Goal: Task Accomplishment & Management: Complete application form

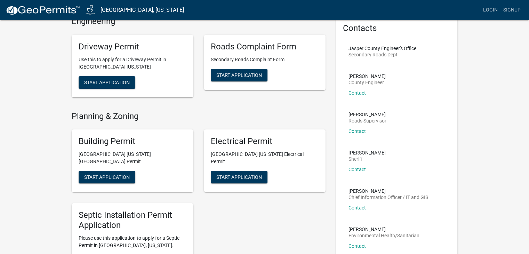
scroll to position [35, 0]
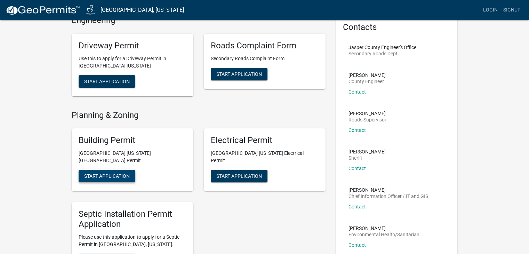
click at [125, 173] on span "Start Application" at bounding box center [107, 176] width 46 height 6
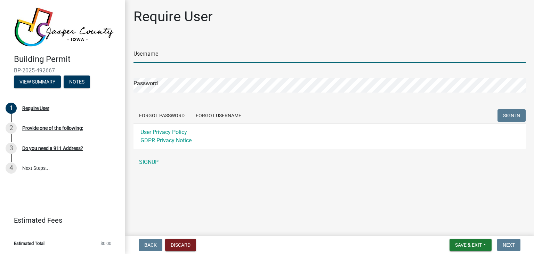
type input "tonyvanwyk"
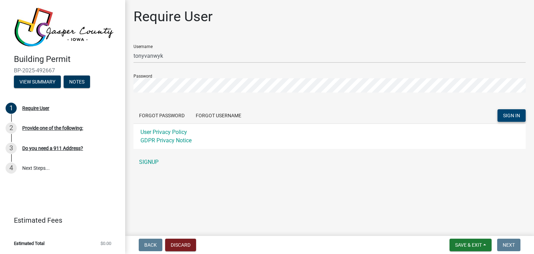
click at [505, 114] on span "SIGN IN" at bounding box center [511, 116] width 17 height 6
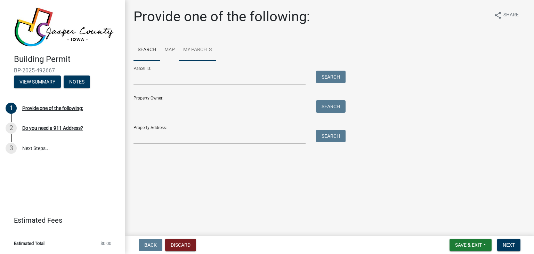
click at [198, 46] on link "My Parcels" at bounding box center [197, 50] width 37 height 22
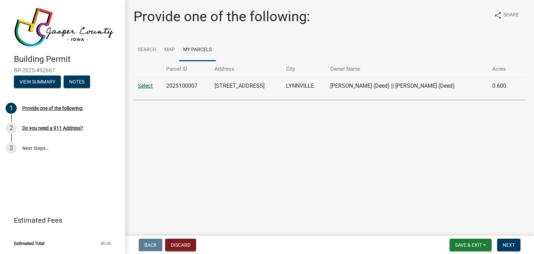
click at [150, 87] on link "Select" at bounding box center [145, 85] width 15 height 7
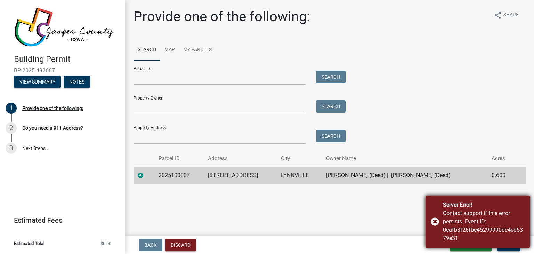
click at [436, 221] on div "Server Error! Contact support if this error persists. Event ID: 0eafb3f26fbe452…" at bounding box center [477, 221] width 104 height 52
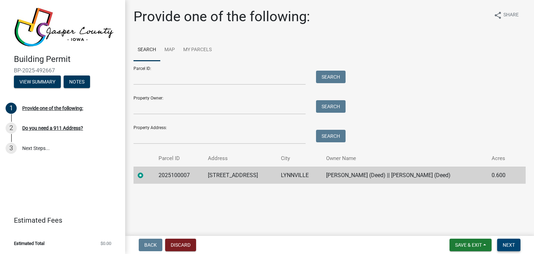
click at [512, 247] on span "Next" at bounding box center [509, 245] width 12 height 6
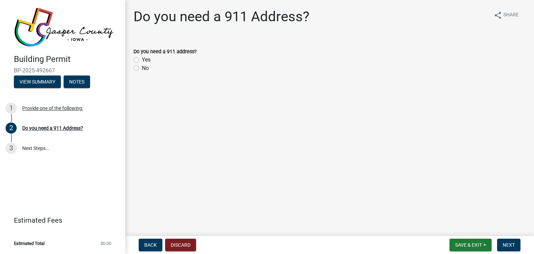
click at [141, 70] on div "No" at bounding box center [329, 68] width 392 height 8
click at [142, 67] on label "No" at bounding box center [145, 68] width 7 height 8
click at [142, 67] on input "No" at bounding box center [144, 66] width 5 height 5
radio input "true"
click at [510, 243] on span "Next" at bounding box center [509, 245] width 12 height 6
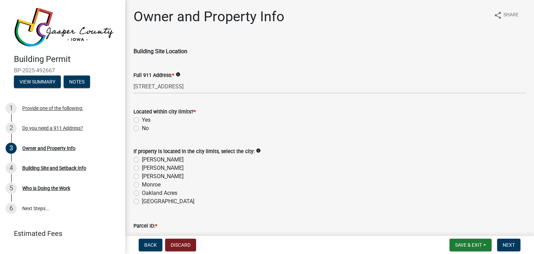
click at [142, 127] on label "No" at bounding box center [145, 128] width 7 height 8
click at [142, 127] on input "No" at bounding box center [144, 126] width 5 height 5
radio input "true"
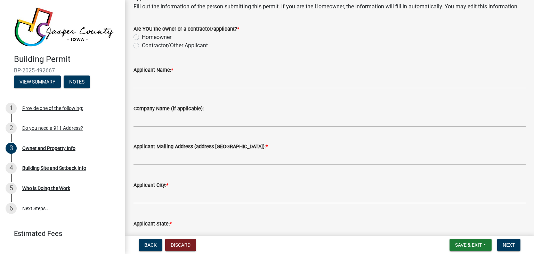
scroll to position [695, 0]
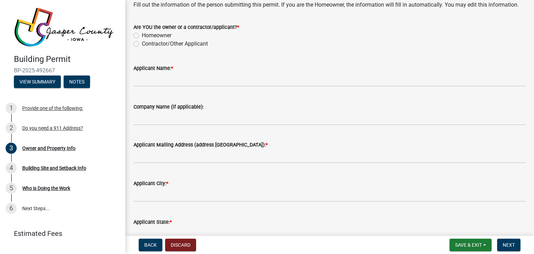
click at [142, 36] on label "Homeowner" at bounding box center [157, 35] width 30 height 8
click at [142, 36] on input "Homeowner" at bounding box center [144, 33] width 5 height 5
radio input "true"
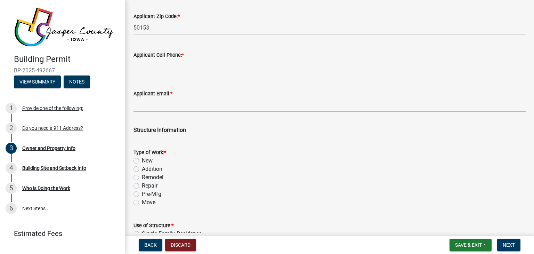
scroll to position [938, 0]
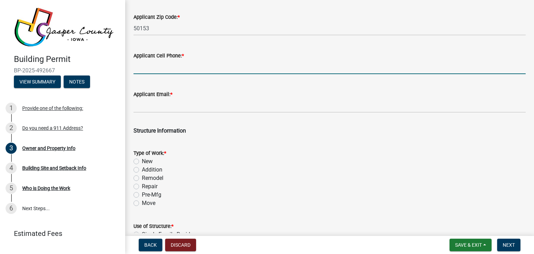
click at [176, 68] on input "Applicant Cell Phone: *" at bounding box center [329, 67] width 392 height 14
type input "6415211560"
type input "Lynnville"
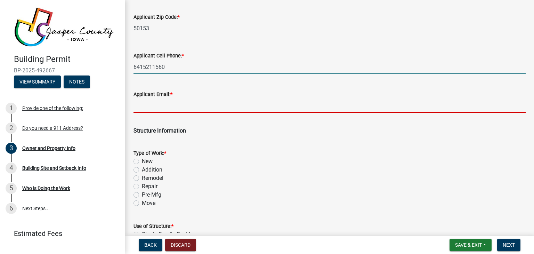
type input "[EMAIL_ADDRESS][DOMAIN_NAME]"
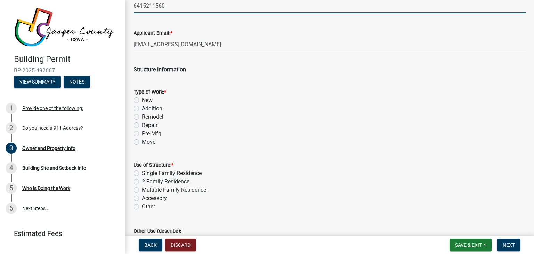
scroll to position [1008, 0]
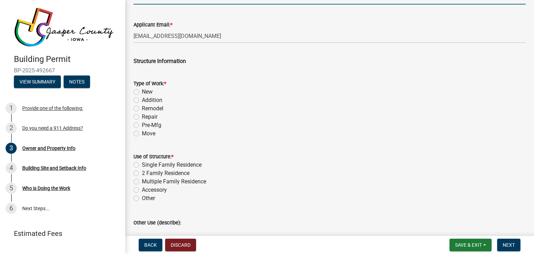
click at [142, 100] on label "Addition" at bounding box center [152, 100] width 21 height 8
click at [142, 100] on input "Addition" at bounding box center [144, 98] width 5 height 5
radio input "true"
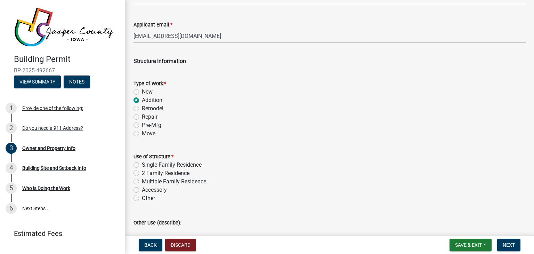
click at [135, 201] on div "Other" at bounding box center [329, 198] width 392 height 8
click at [142, 199] on label "Other" at bounding box center [148, 198] width 13 height 8
click at [142, 198] on input "Other" at bounding box center [144, 196] width 5 height 5
radio input "true"
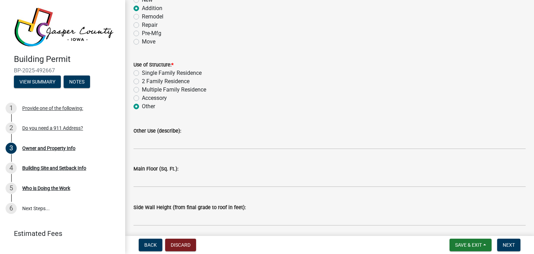
scroll to position [1112, 0]
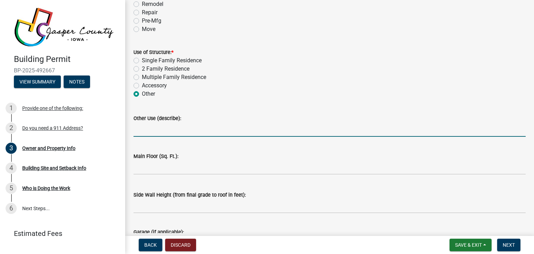
click at [176, 128] on input "Other Use (describe):" at bounding box center [329, 129] width 392 height 14
type input "Lean to on garage"
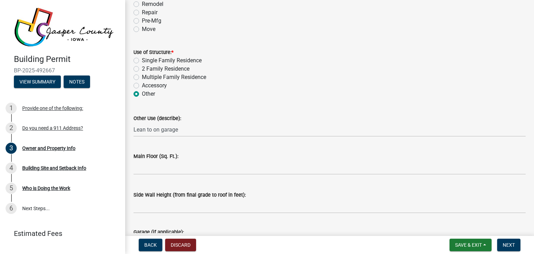
drag, startPoint x: 171, startPoint y: 177, endPoint x: 173, endPoint y: 173, distance: 4.2
click at [171, 177] on wm-data-entity-input "Main Floor (Sq. Ft.):" at bounding box center [329, 161] width 392 height 39
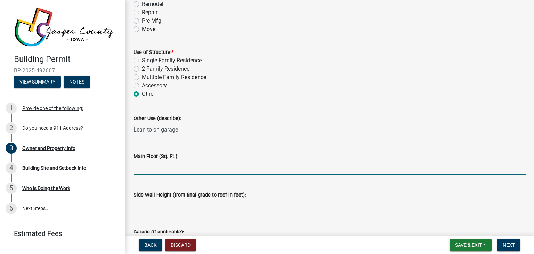
click at [173, 173] on input "text" at bounding box center [329, 167] width 392 height 14
type input "540"
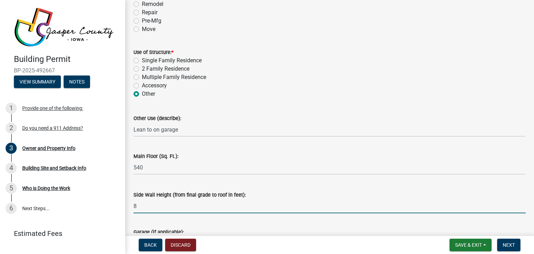
type input "8"
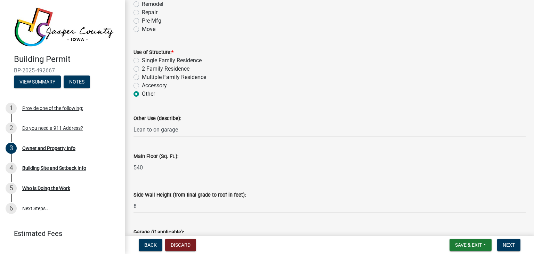
scroll to position [1234, 0]
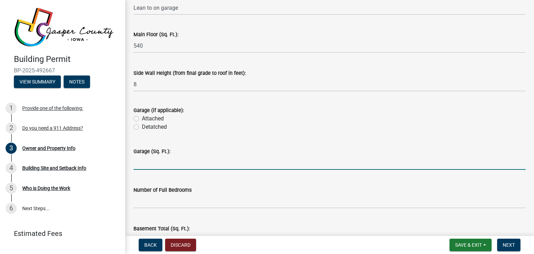
click at [182, 163] on input "text" at bounding box center [329, 162] width 392 height 14
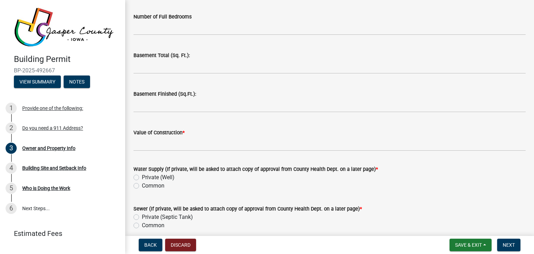
scroll to position [1408, 0]
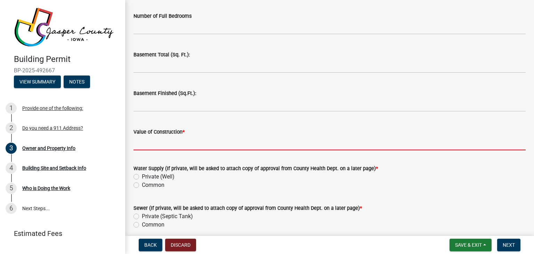
click at [137, 146] on input "Value of Construction *" at bounding box center [329, 143] width 392 height 14
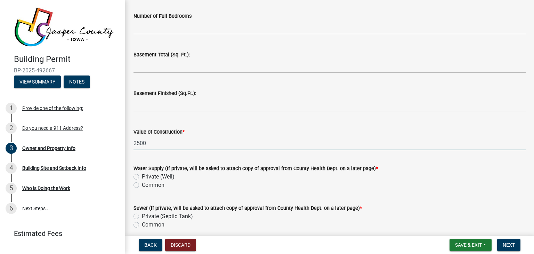
type input "2500"
click at [142, 184] on label "Common" at bounding box center [153, 185] width 23 height 8
click at [142, 184] on input "Common" at bounding box center [144, 183] width 5 height 5
radio input "true"
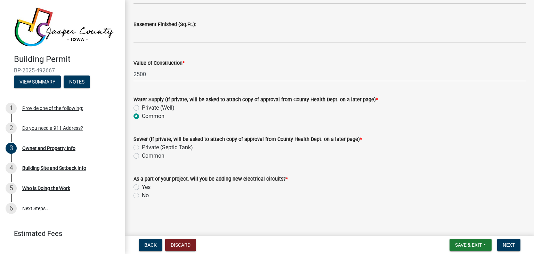
scroll to position [1476, 0]
click at [142, 194] on label "No" at bounding box center [145, 195] width 7 height 8
click at [142, 194] on input "No" at bounding box center [144, 193] width 5 height 5
radio input "true"
click at [510, 248] on button "Next" at bounding box center [508, 244] width 23 height 13
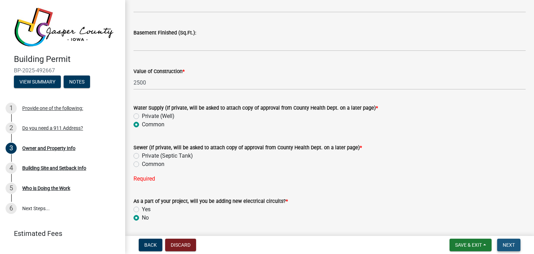
scroll to position [1485, 0]
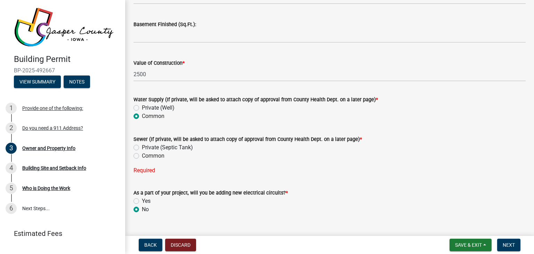
click at [142, 153] on label "Common" at bounding box center [153, 156] width 23 height 8
click at [142, 153] on input "Common" at bounding box center [144, 154] width 5 height 5
radio input "true"
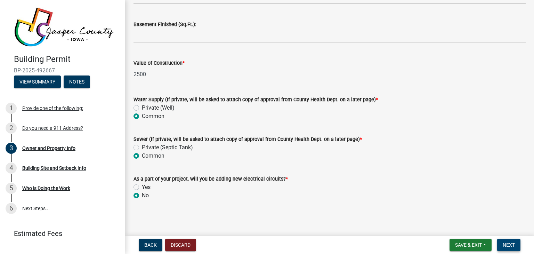
click at [505, 244] on span "Next" at bounding box center [509, 245] width 12 height 6
click at [509, 244] on span "Next" at bounding box center [509, 245] width 12 height 6
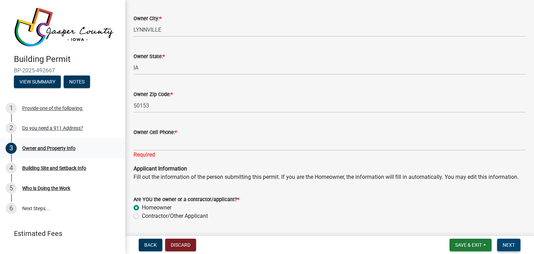
scroll to position [546, 0]
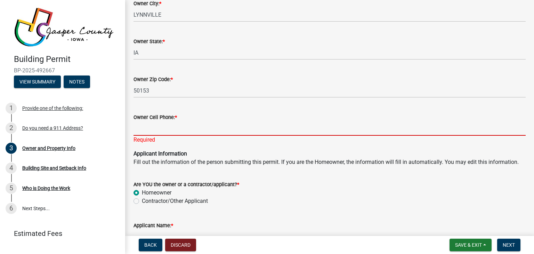
click at [170, 128] on input "Owner Cell Phone: *" at bounding box center [329, 128] width 392 height 14
type input "6415211560"
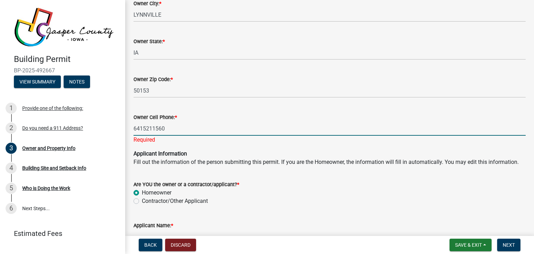
type input "[PERSON_NAME]"
type input "[STREET_ADDRESS]"
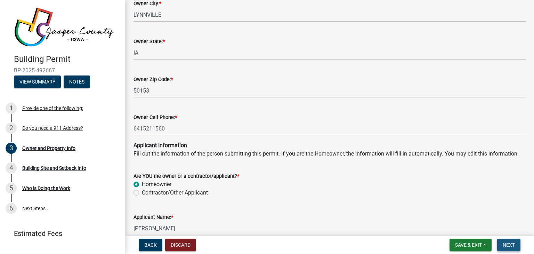
click at [517, 246] on button "Next" at bounding box center [508, 244] width 23 height 13
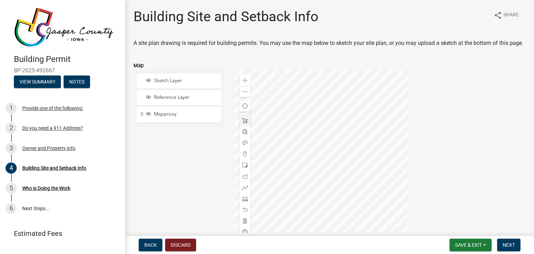
click at [338, 166] on div at bounding box center [321, 157] width 174 height 174
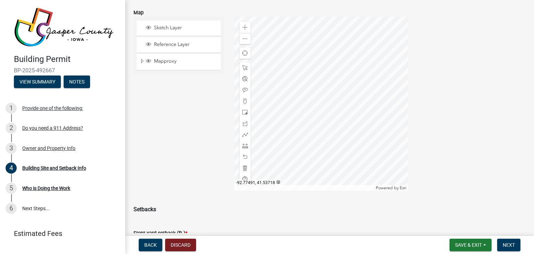
scroll to position [70, 0]
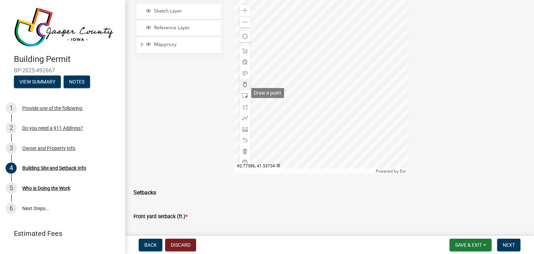
click at [244, 87] on span at bounding box center [245, 85] width 6 height 6
click at [359, 80] on div at bounding box center [321, 87] width 174 height 174
click at [243, 98] on span at bounding box center [245, 96] width 6 height 6
click at [359, 80] on div at bounding box center [321, 87] width 174 height 174
click at [240, 57] on div at bounding box center [244, 51] width 11 height 11
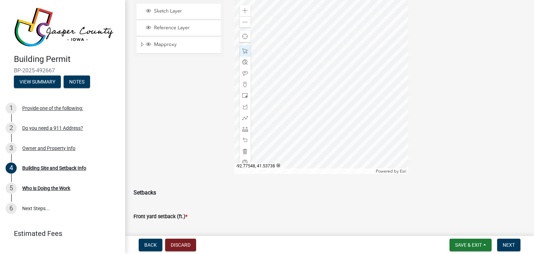
click at [353, 75] on div at bounding box center [321, 87] width 174 height 174
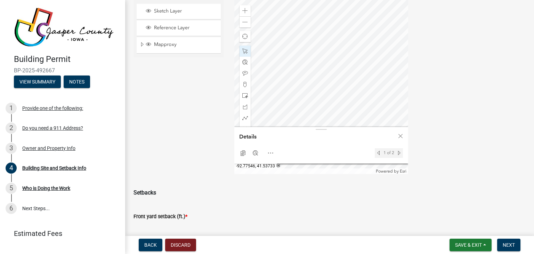
click at [358, 95] on div at bounding box center [321, 87] width 174 height 174
click at [403, 141] on div "Close" at bounding box center [400, 136] width 10 height 10
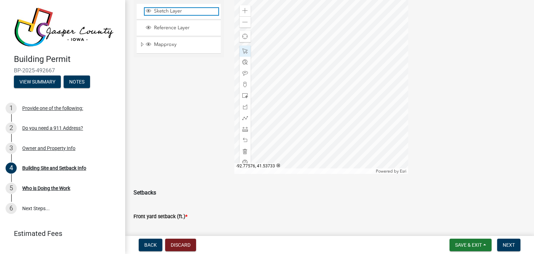
click at [173, 14] on span "Sketch Layer" at bounding box center [185, 11] width 66 height 6
click at [345, 74] on div at bounding box center [321, 87] width 174 height 174
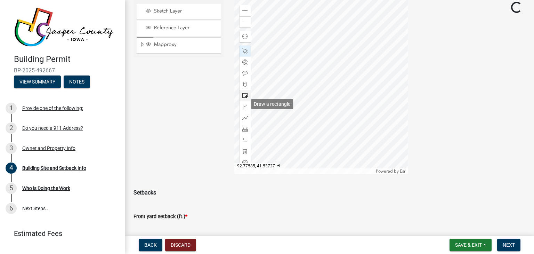
click at [242, 98] on span at bounding box center [245, 96] width 6 height 6
click at [323, 91] on div at bounding box center [321, 87] width 174 height 174
click at [244, 98] on span at bounding box center [245, 96] width 6 height 6
click at [357, 90] on div at bounding box center [321, 87] width 174 height 174
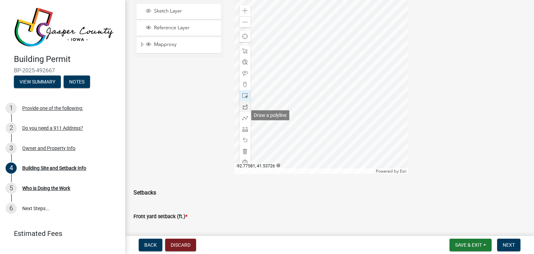
click at [246, 112] on div at bounding box center [244, 106] width 11 height 11
click at [323, 67] on div at bounding box center [321, 87] width 174 height 174
click at [358, 67] on div at bounding box center [321, 87] width 174 height 174
click at [358, 88] on div at bounding box center [321, 87] width 174 height 174
click at [322, 88] on div at bounding box center [321, 87] width 174 height 174
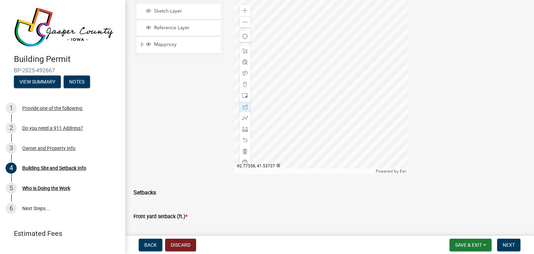
click at [322, 67] on div at bounding box center [321, 87] width 174 height 174
click at [157, 36] on div "Reference Layer" at bounding box center [179, 28] width 84 height 15
click at [140, 35] on div "Reference Layer" at bounding box center [179, 28] width 84 height 15
click at [146, 30] on span "Layer List" at bounding box center [149, 28] width 6 height 6
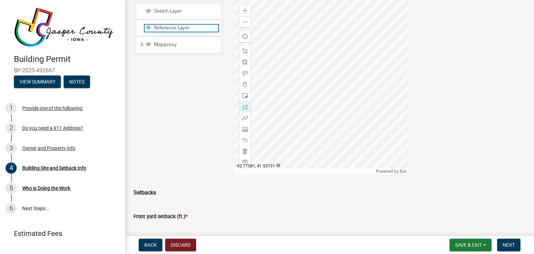
click at [146, 30] on span "Layer List" at bounding box center [149, 28] width 6 height 6
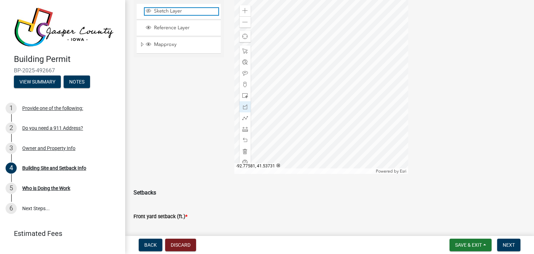
click at [147, 14] on span "Layer List" at bounding box center [149, 11] width 6 height 6
click at [243, 54] on span at bounding box center [245, 51] width 6 height 6
click at [307, 105] on div at bounding box center [321, 87] width 174 height 174
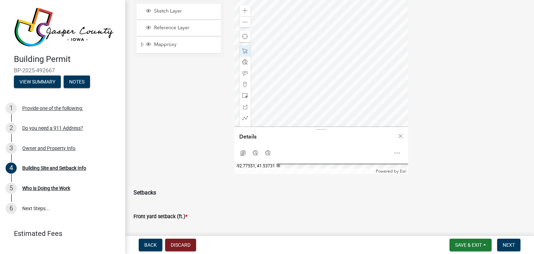
click at [343, 91] on div at bounding box center [321, 87] width 174 height 174
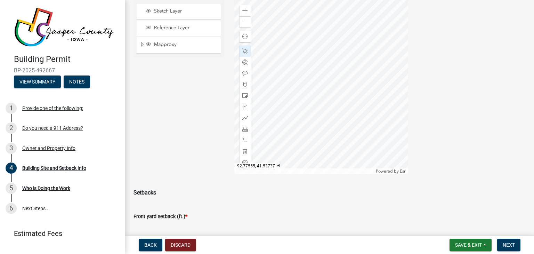
click at [332, 67] on div at bounding box center [321, 87] width 174 height 174
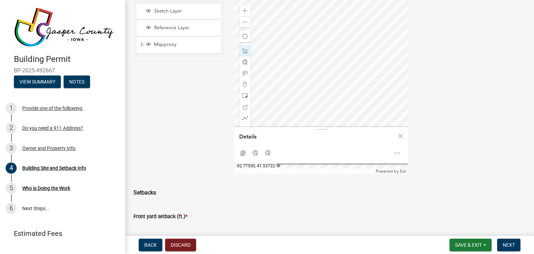
click at [346, 86] on div at bounding box center [321, 87] width 174 height 174
click at [512, 243] on span "Next" at bounding box center [509, 245] width 12 height 6
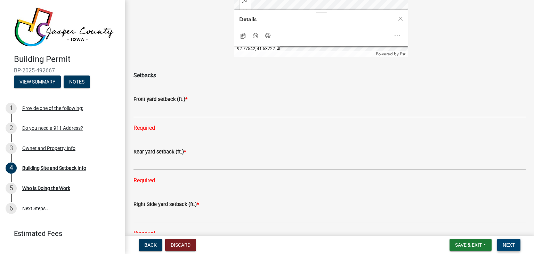
scroll to position [187, 0]
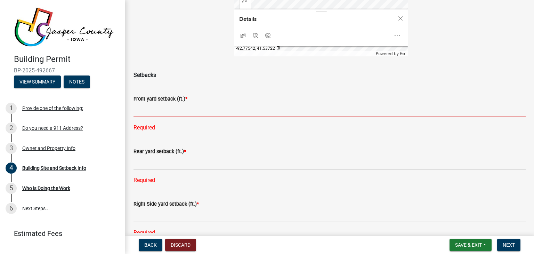
click at [180, 117] on input "text" at bounding box center [329, 110] width 392 height 14
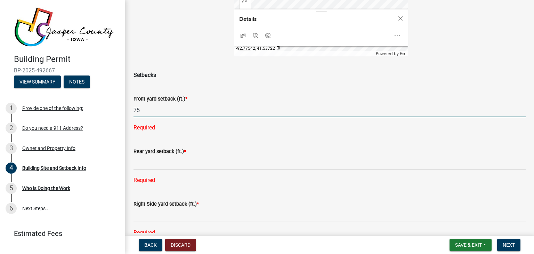
type input "75"
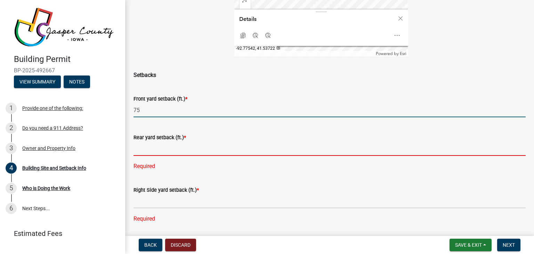
click at [165, 156] on input "text" at bounding box center [329, 148] width 392 height 14
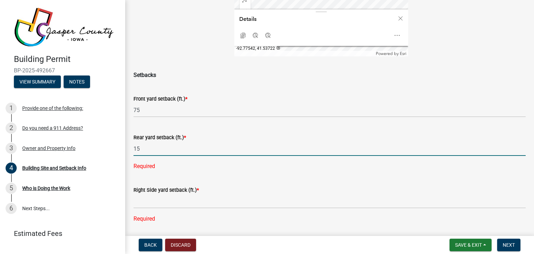
type input "15"
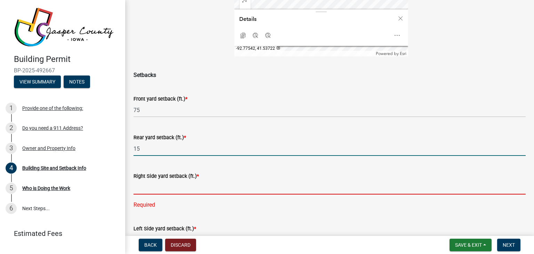
click at [179, 194] on input "text" at bounding box center [329, 187] width 392 height 14
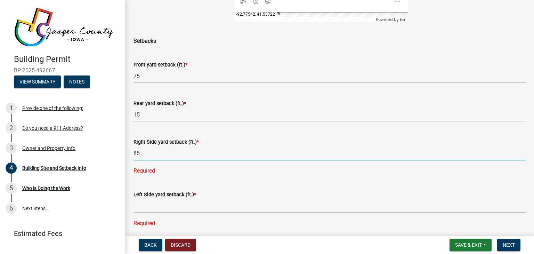
scroll to position [222, 0]
type input "85"
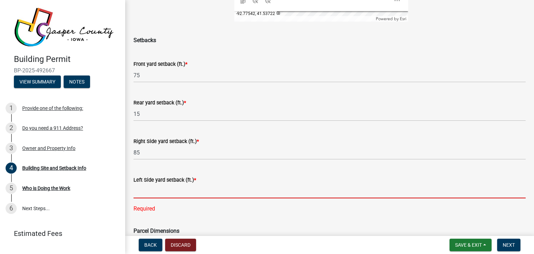
click at [174, 213] on div "Left Side yard setback (ft.) * Required" at bounding box center [329, 189] width 392 height 47
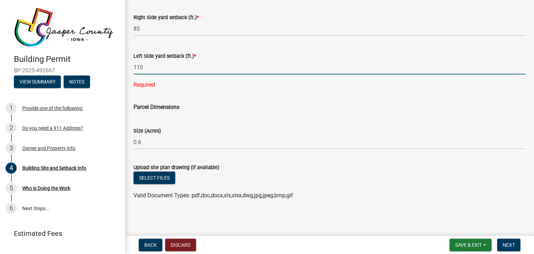
scroll to position [354, 0]
type input "110"
click at [509, 242] on span "Next" at bounding box center [509, 245] width 12 height 6
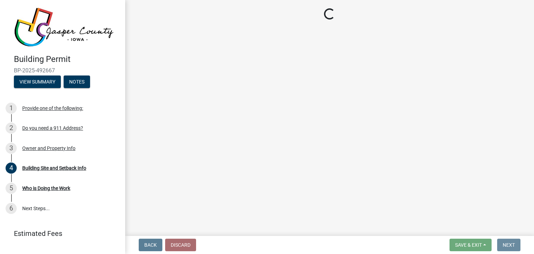
scroll to position [0, 0]
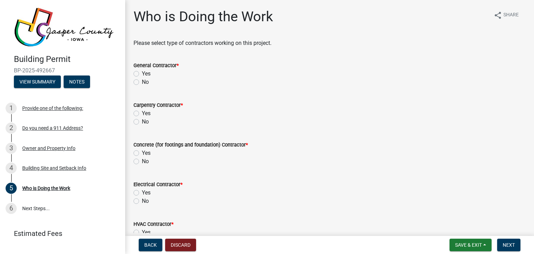
click at [142, 80] on label "No" at bounding box center [145, 82] width 7 height 8
click at [142, 80] on input "No" at bounding box center [144, 80] width 5 height 5
radio input "true"
click at [142, 121] on label "No" at bounding box center [145, 121] width 7 height 8
click at [142, 121] on input "No" at bounding box center [144, 119] width 5 height 5
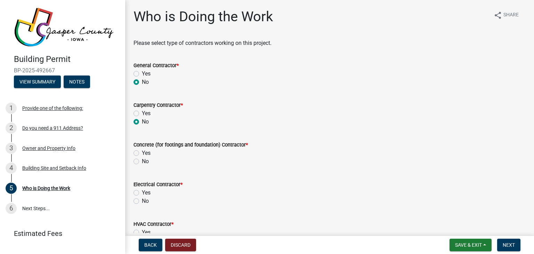
radio input "true"
click at [136, 164] on div "No" at bounding box center [329, 161] width 392 height 8
drag, startPoint x: 135, startPoint y: 160, endPoint x: 135, endPoint y: 164, distance: 4.2
click at [142, 161] on label "No" at bounding box center [145, 161] width 7 height 8
click at [142, 161] on input "No" at bounding box center [144, 159] width 5 height 5
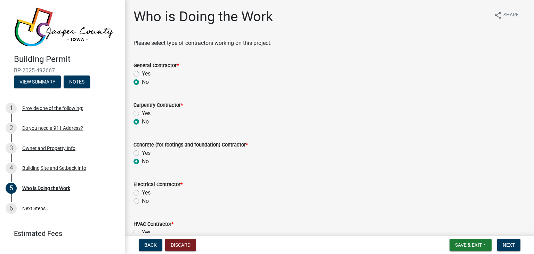
radio input "true"
click at [142, 203] on label "No" at bounding box center [145, 201] width 7 height 8
click at [142, 201] on input "No" at bounding box center [144, 199] width 5 height 5
radio input "true"
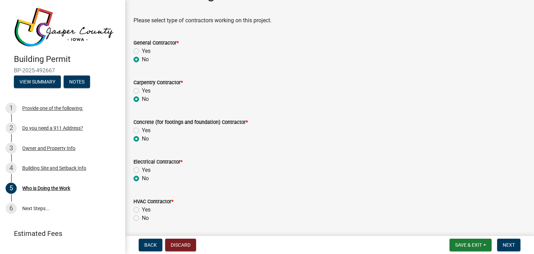
scroll to position [70, 0]
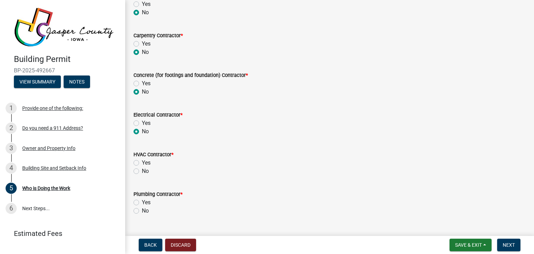
click at [142, 171] on label "No" at bounding box center [145, 171] width 7 height 8
click at [142, 171] on input "No" at bounding box center [144, 169] width 5 height 5
radio input "true"
click at [142, 210] on label "No" at bounding box center [145, 210] width 7 height 8
click at [142, 210] on input "No" at bounding box center [144, 208] width 5 height 5
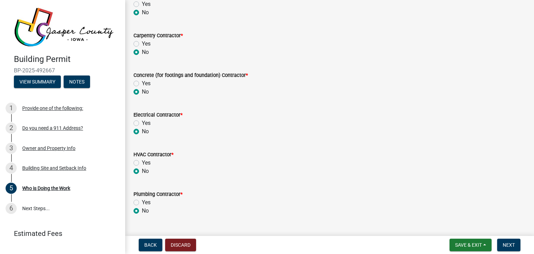
radio input "true"
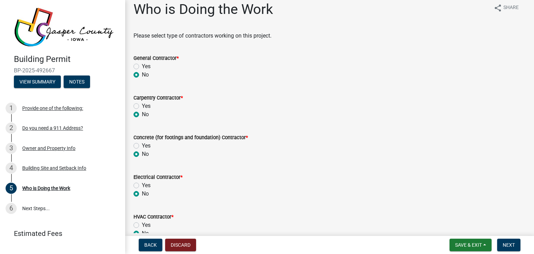
scroll to position [0, 0]
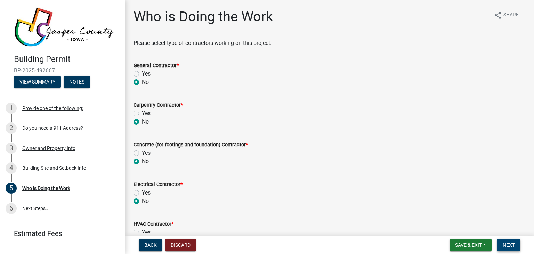
click at [510, 243] on span "Next" at bounding box center [509, 245] width 12 height 6
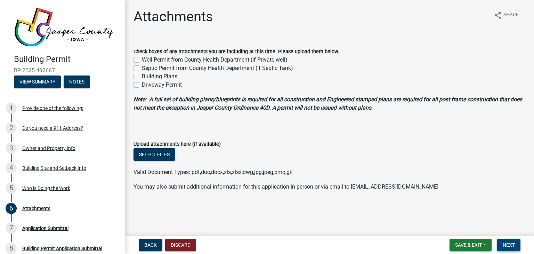
click at [516, 244] on button "Next" at bounding box center [508, 244] width 23 height 13
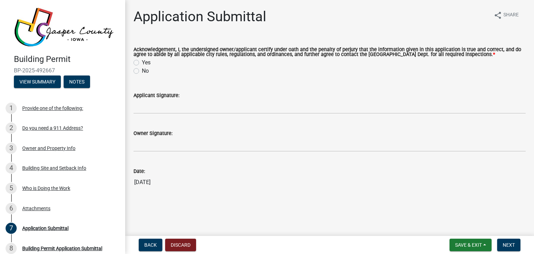
click at [142, 63] on label "Yes" at bounding box center [146, 62] width 9 height 8
click at [142, 63] on input "Yes" at bounding box center [144, 60] width 5 height 5
radio input "true"
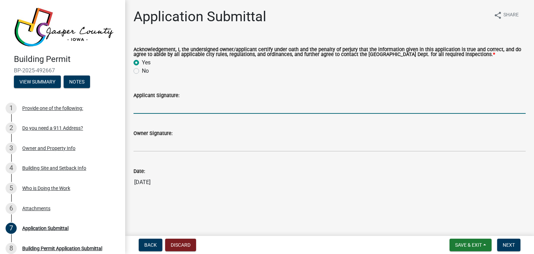
click at [145, 111] on input "Applicant Signature:" at bounding box center [329, 106] width 392 height 14
type input "[PERSON_NAME]"
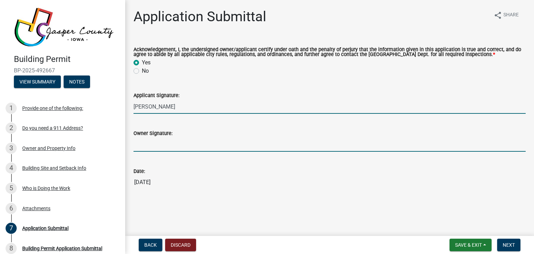
type input "[PERSON_NAME]"
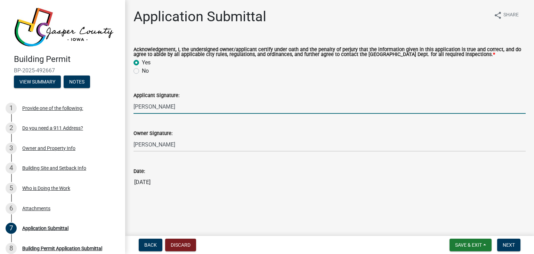
click at [241, 179] on input "[DATE]" at bounding box center [329, 182] width 392 height 14
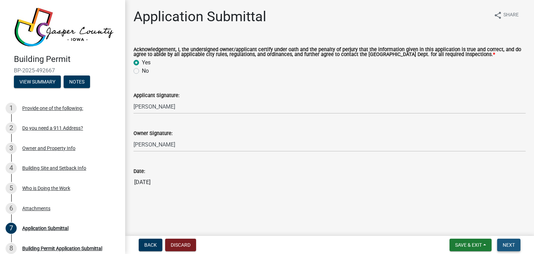
click at [516, 245] on button "Next" at bounding box center [508, 244] width 23 height 13
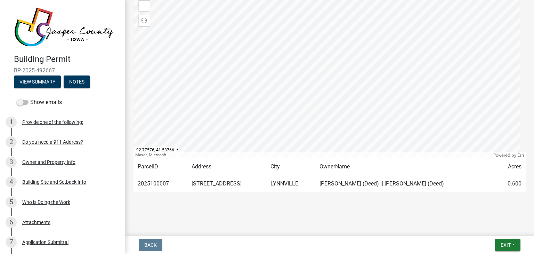
scroll to position [121, 0]
